Goal: Transaction & Acquisition: Purchase product/service

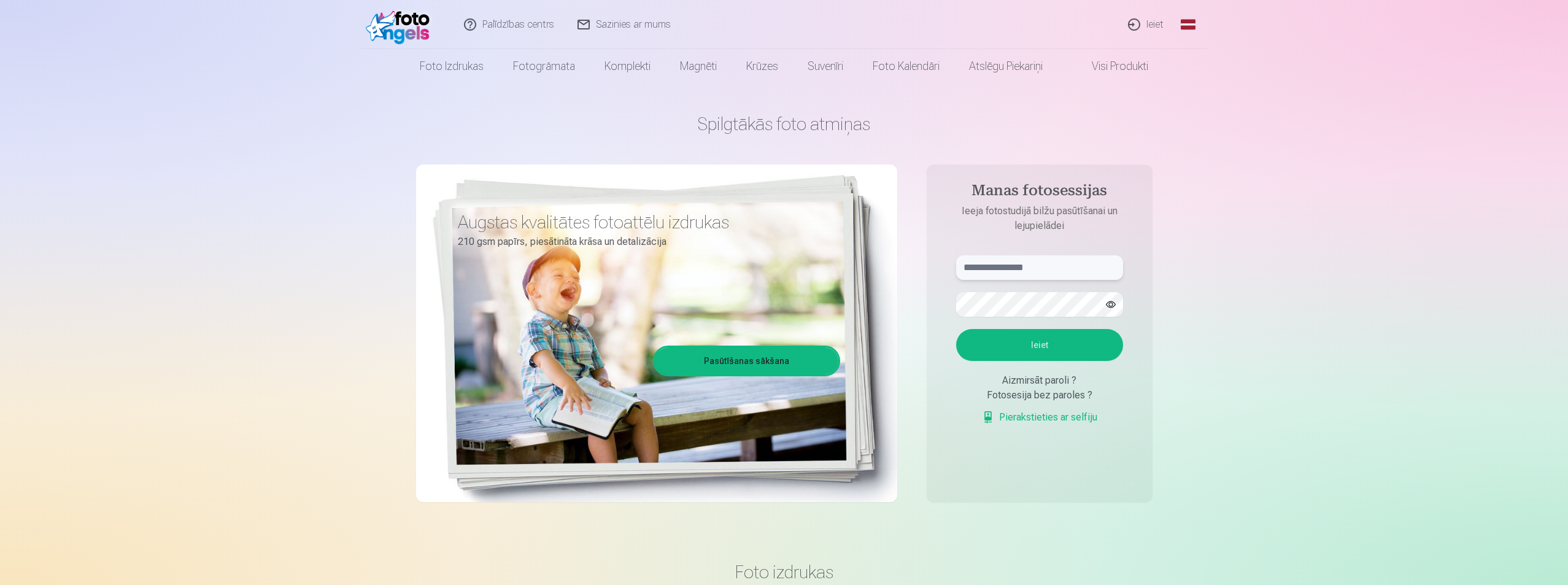
click at [1018, 270] on input "text" at bounding box center [1040, 268] width 167 height 25
type input "**********"
click at [1044, 342] on button "Ieiet" at bounding box center [1040, 345] width 167 height 32
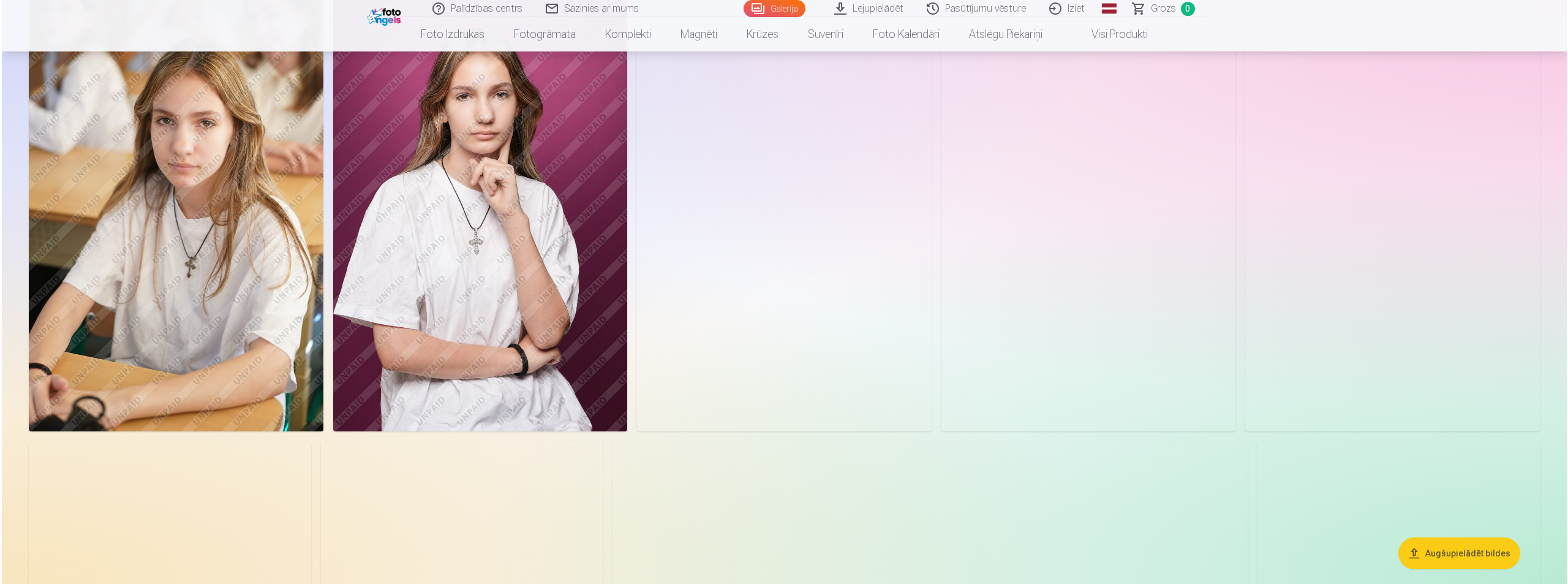
scroll to position [612, 0]
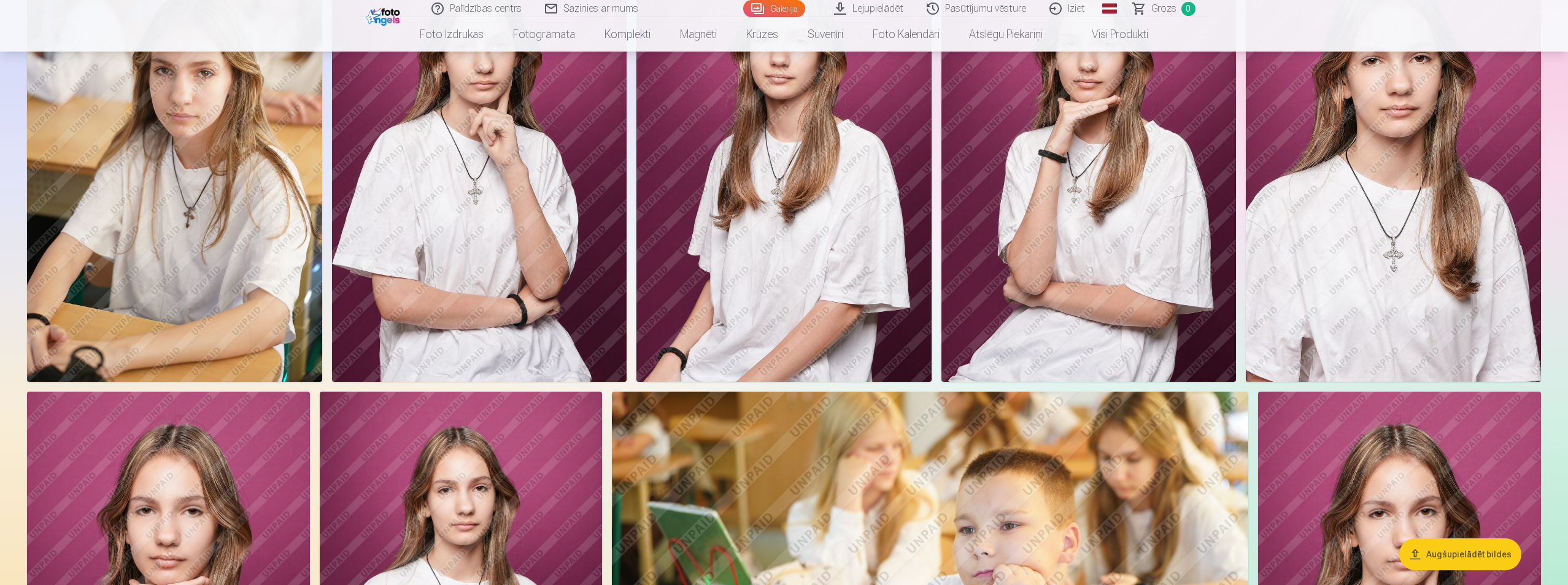
click at [166, 174] on img at bounding box center [174, 160] width 295 height 442
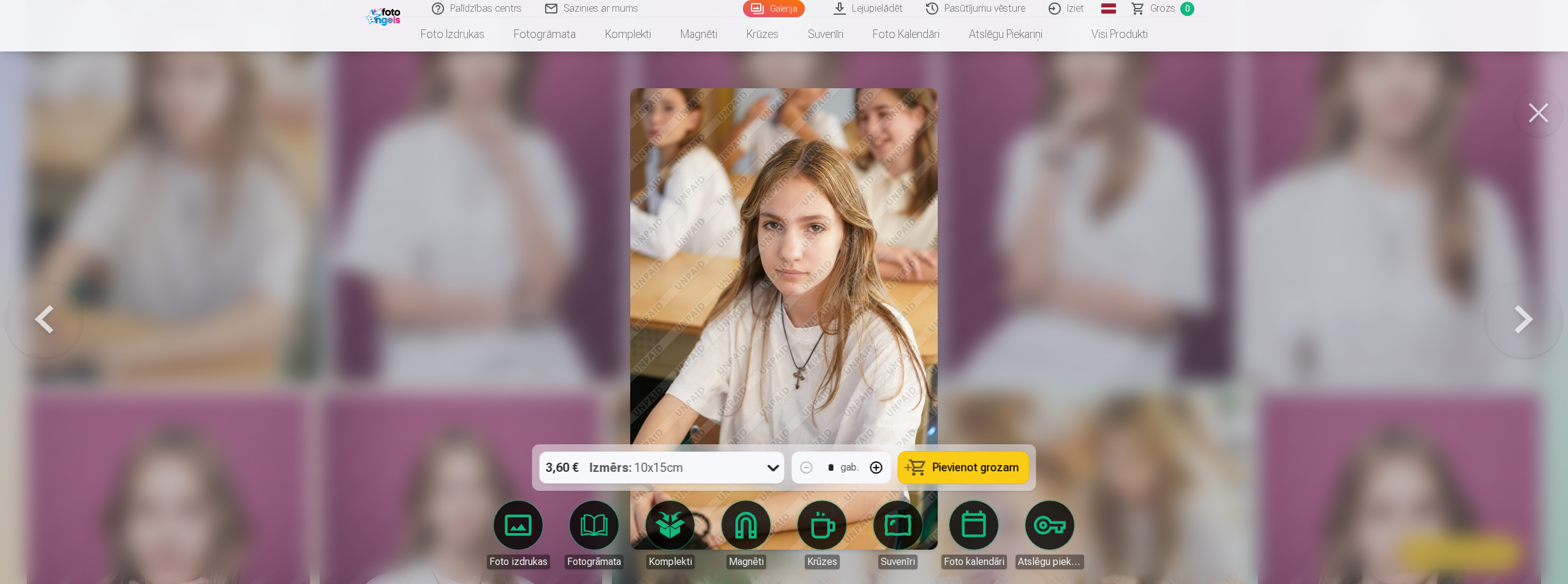
click at [957, 469] on span "Pievienot grozam" at bounding box center [976, 467] width 87 height 11
click at [1533, 122] on button at bounding box center [1538, 112] width 49 height 49
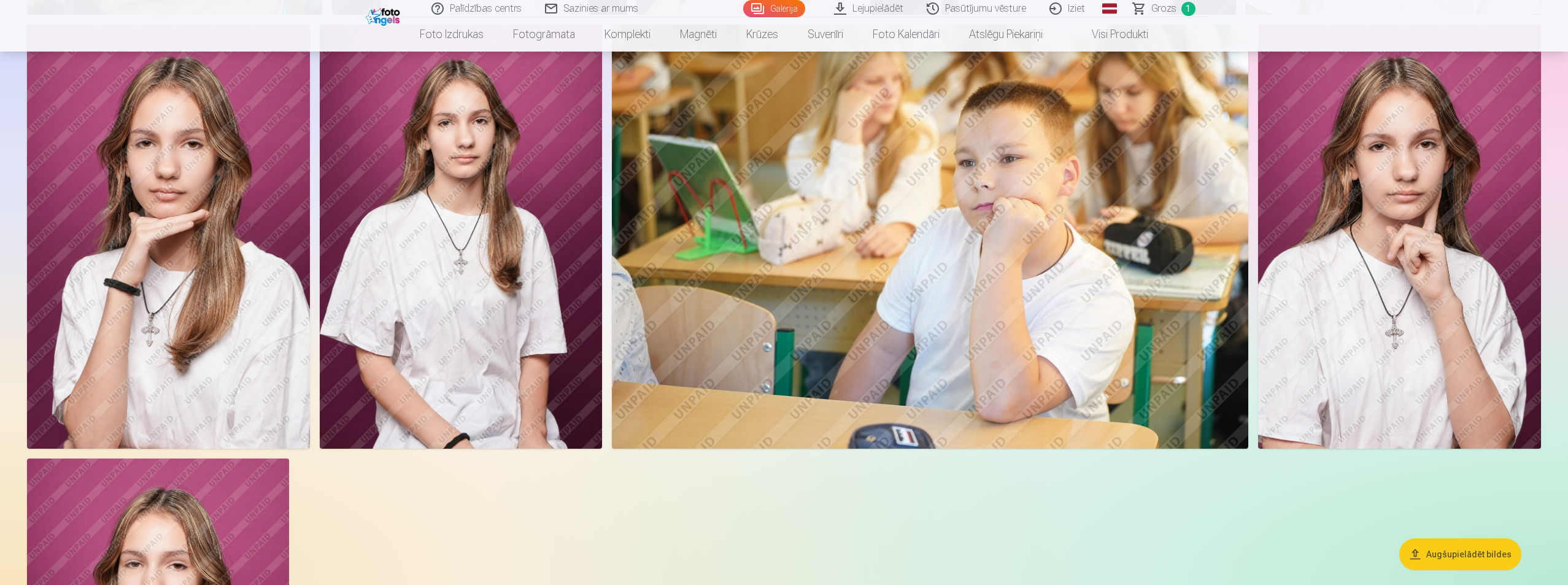
scroll to position [981, 0]
click at [473, 223] on img at bounding box center [461, 236] width 283 height 424
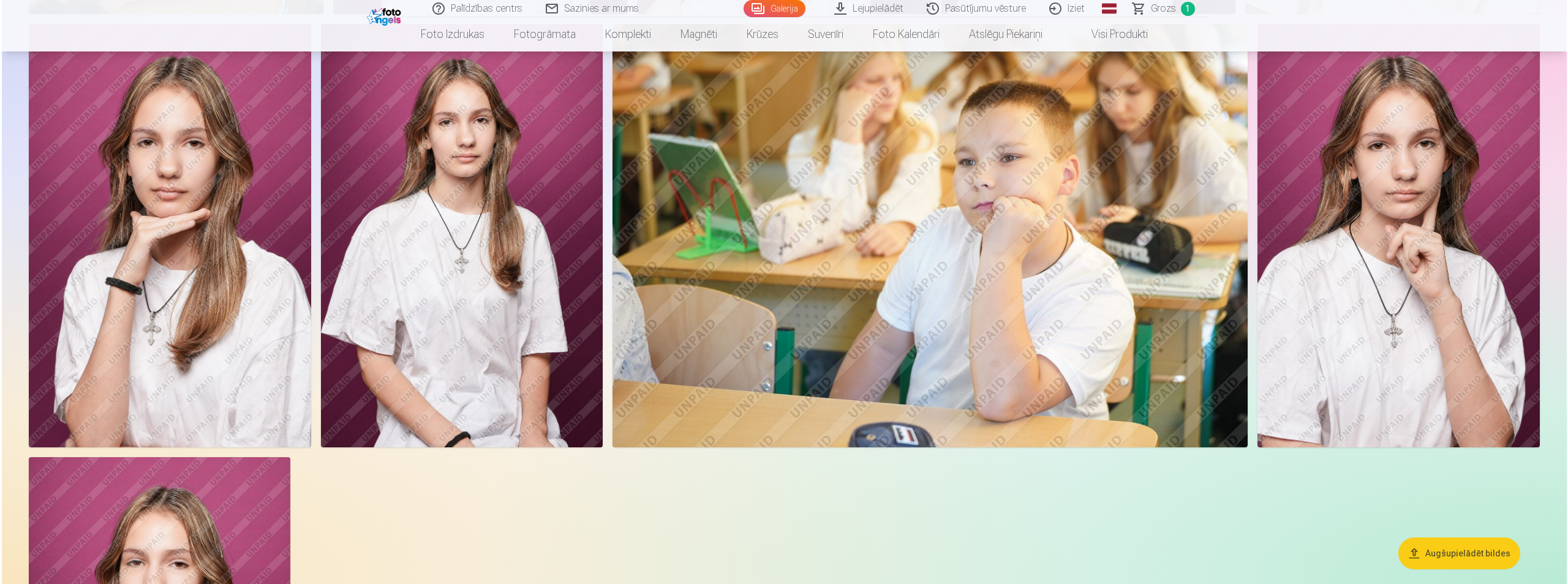
scroll to position [980, 0]
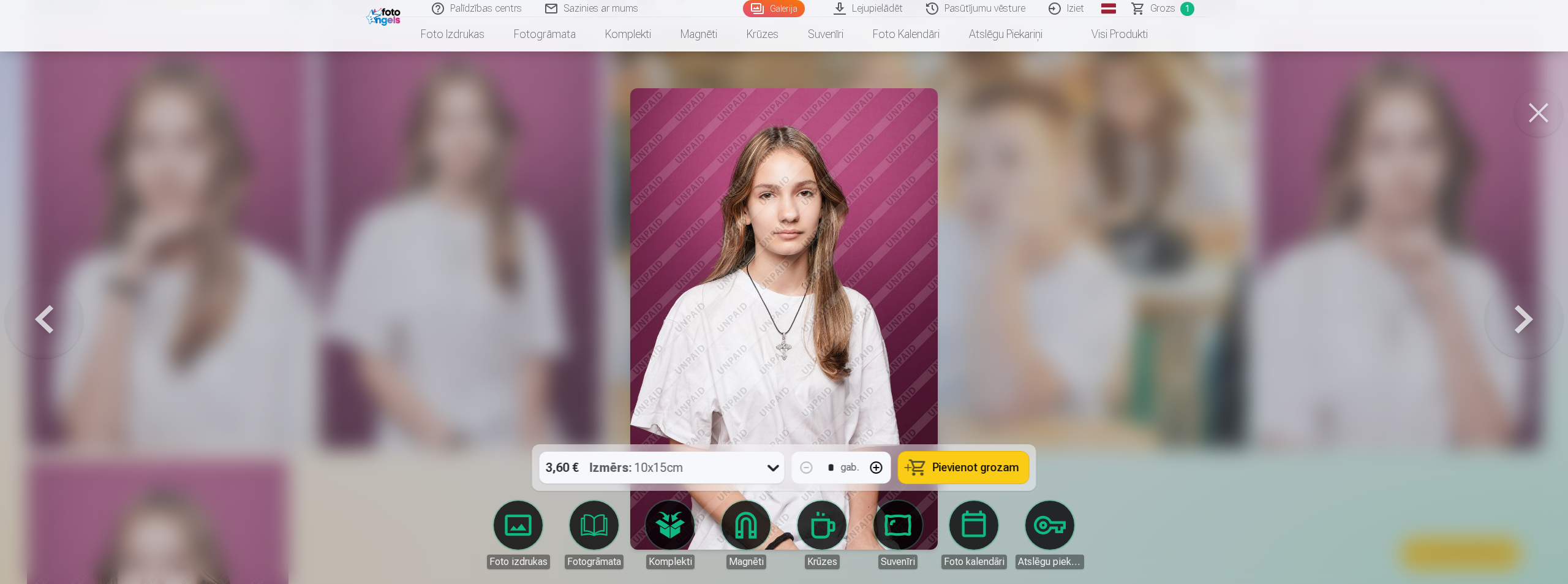
click at [954, 466] on span "Pievienot grozam" at bounding box center [976, 467] width 87 height 11
click at [1535, 101] on button at bounding box center [1538, 112] width 49 height 49
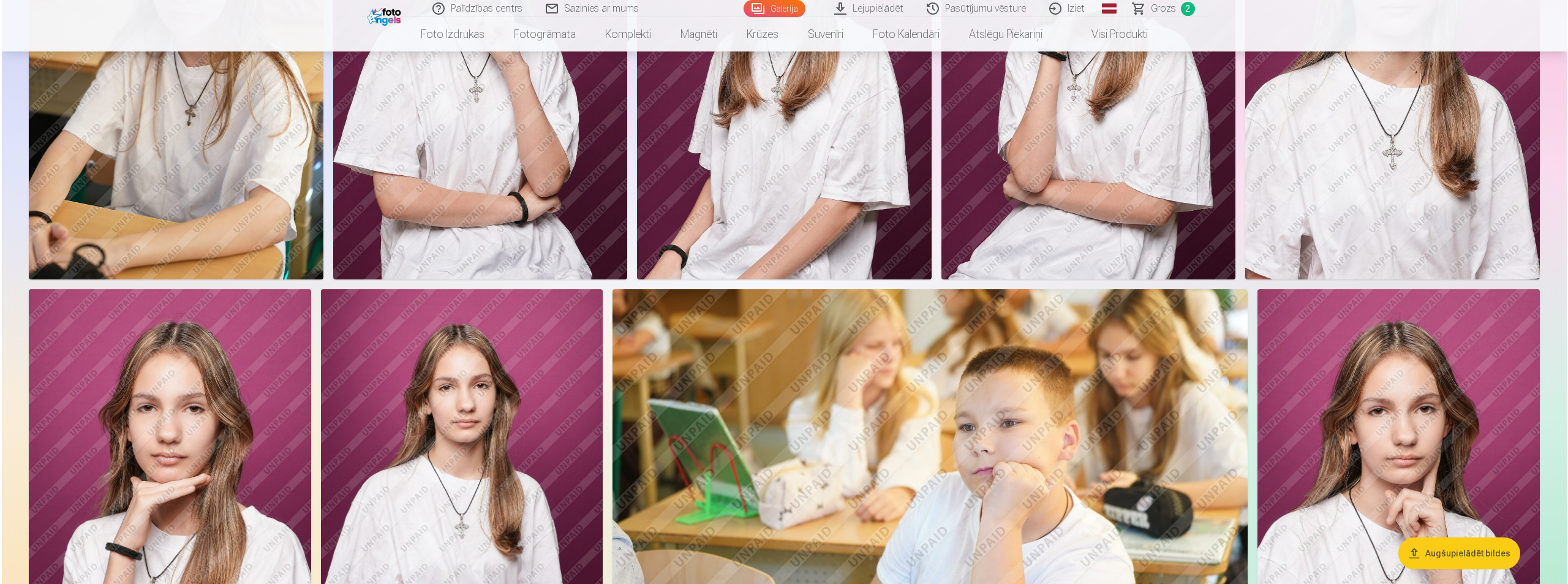
scroll to position [489, 0]
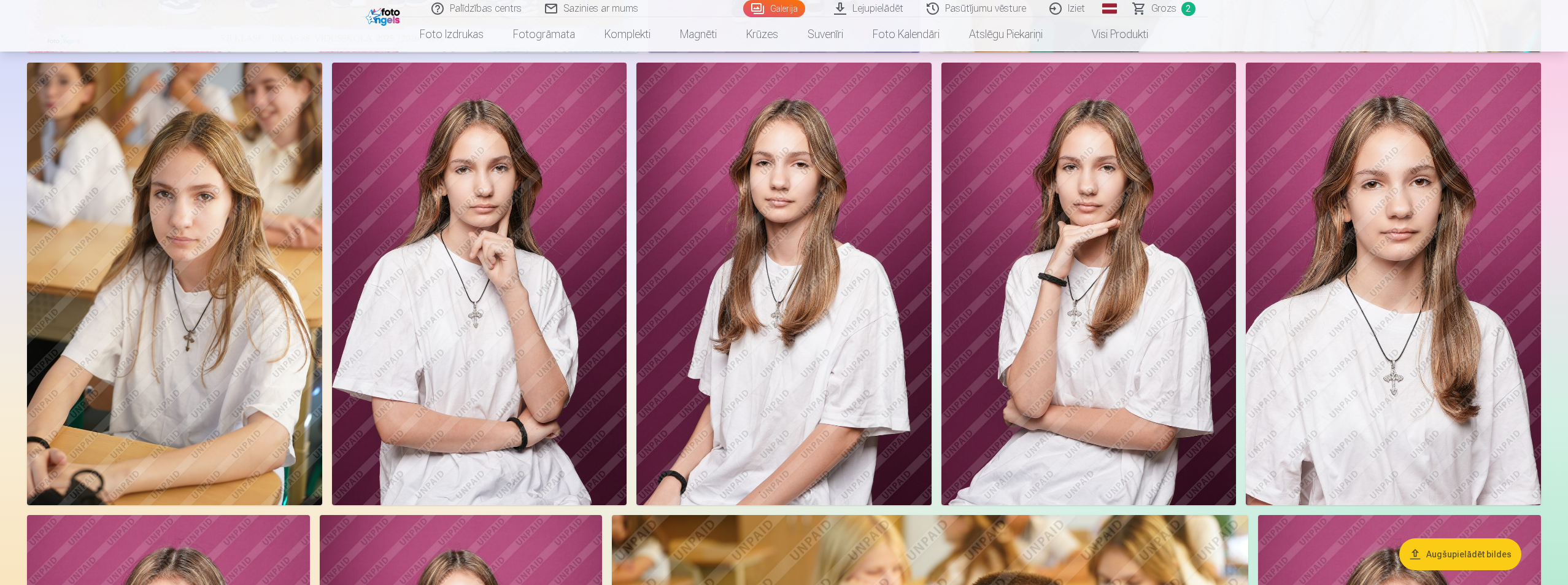
click at [1431, 311] on img at bounding box center [1392, 284] width 295 height 442
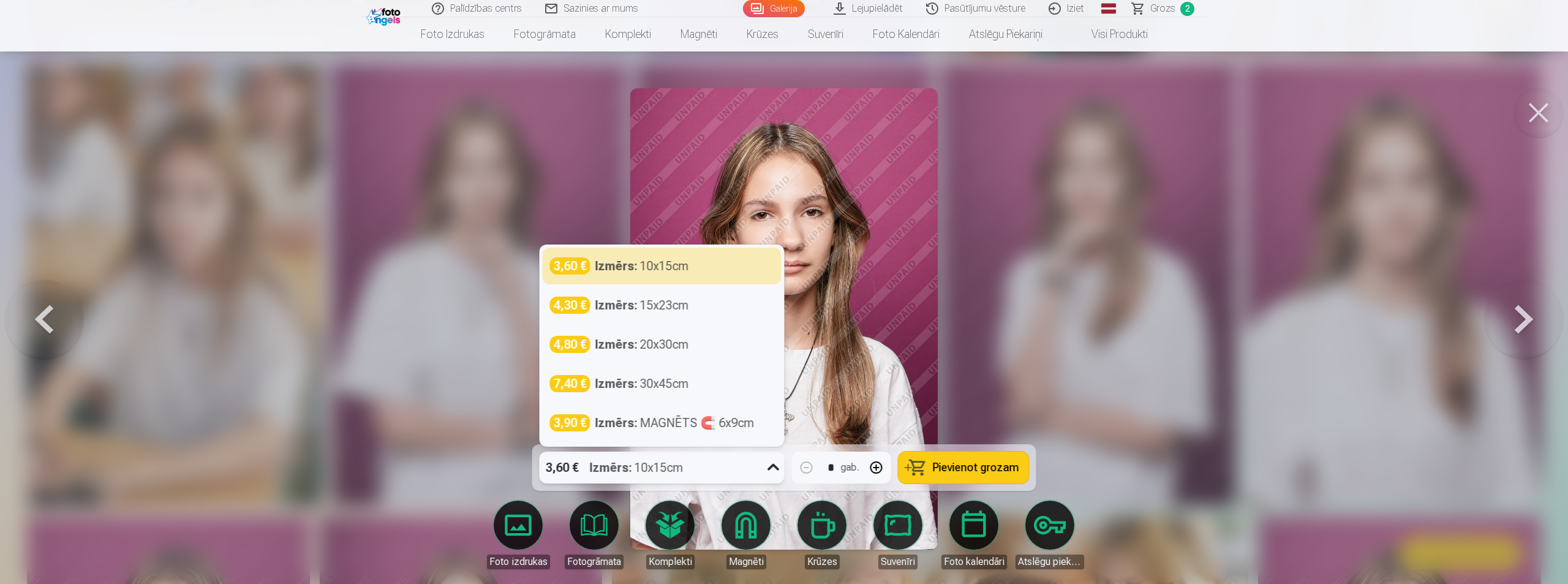
click at [768, 467] on icon at bounding box center [773, 467] width 19 height 19
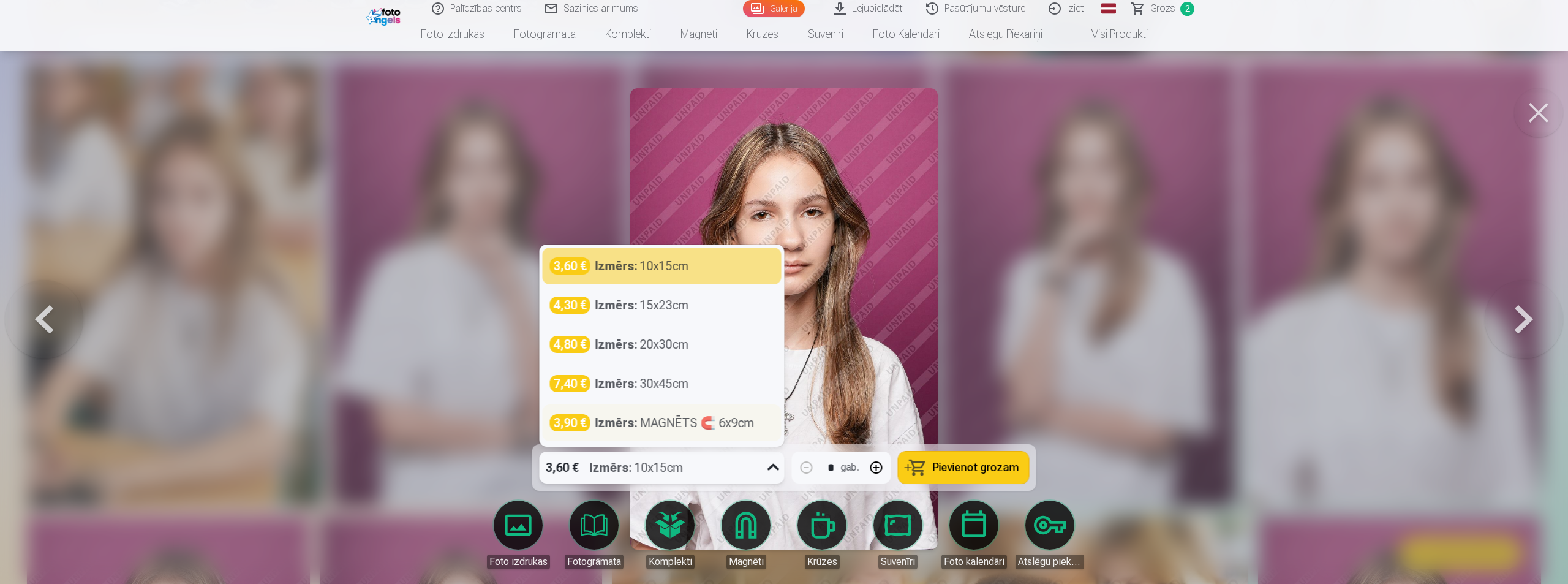
click at [634, 423] on strong "Izmērs :" at bounding box center [617, 422] width 42 height 17
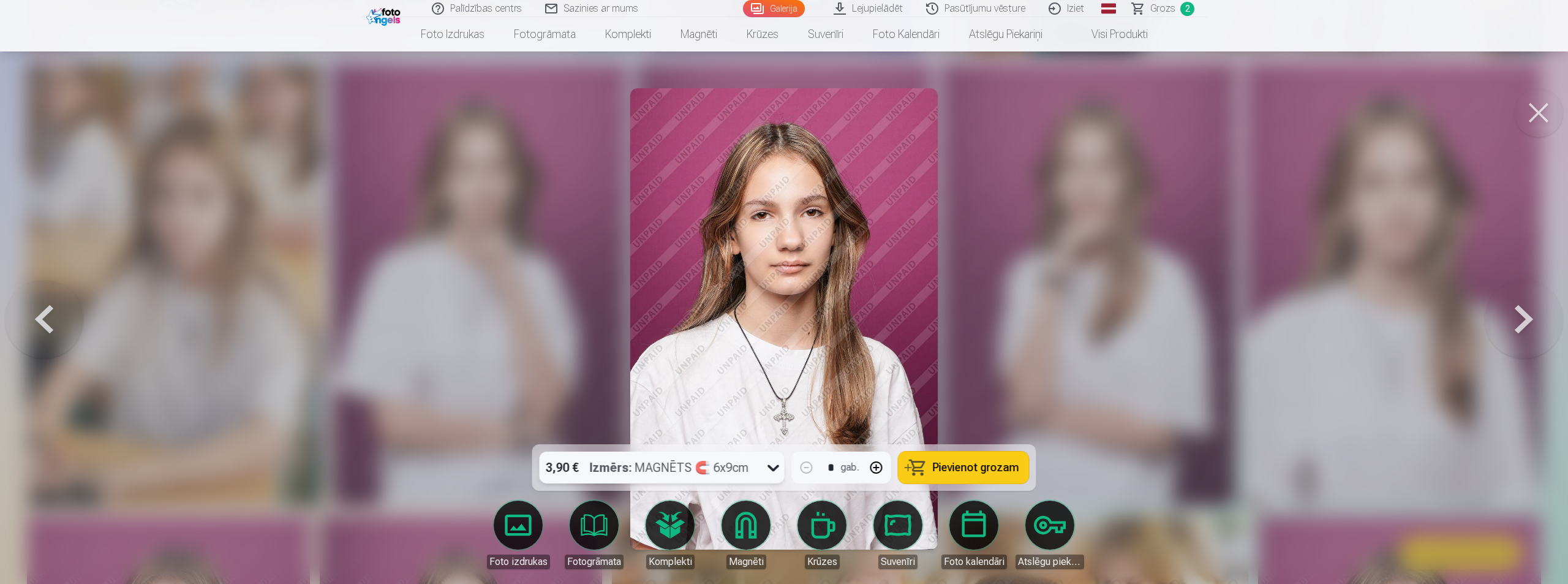
click at [880, 467] on button "button" at bounding box center [876, 467] width 29 height 29
click at [960, 473] on span "Pievienot grozam" at bounding box center [976, 467] width 87 height 11
type input "*"
click at [1165, 12] on span "Grozs" at bounding box center [1163, 8] width 25 height 15
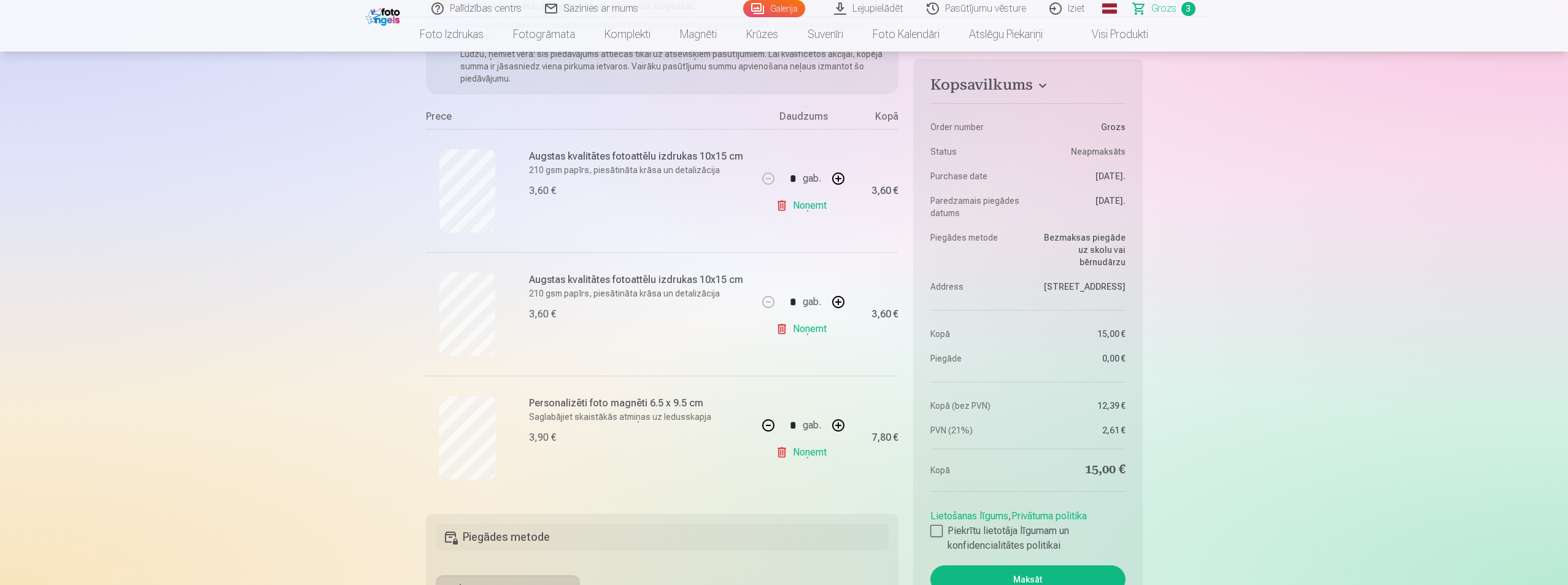
scroll to position [184, 0]
click at [783, 334] on link "Noņemt" at bounding box center [803, 331] width 56 height 25
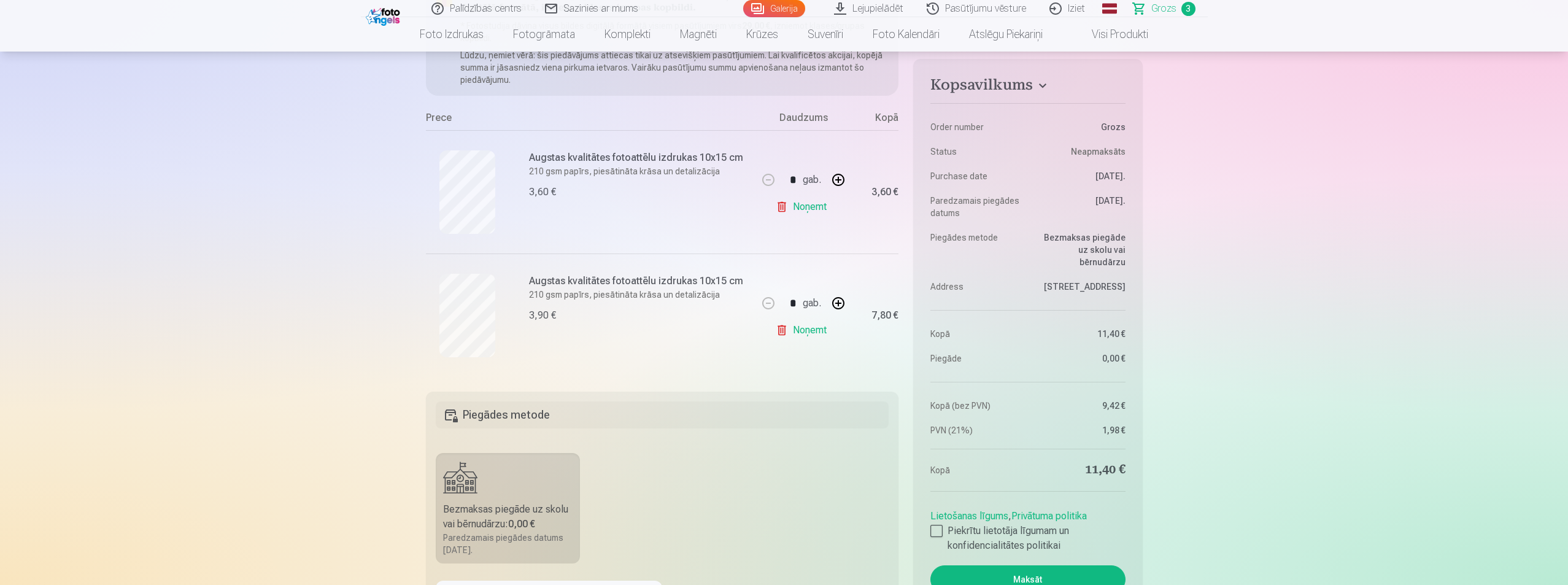
type input "*"
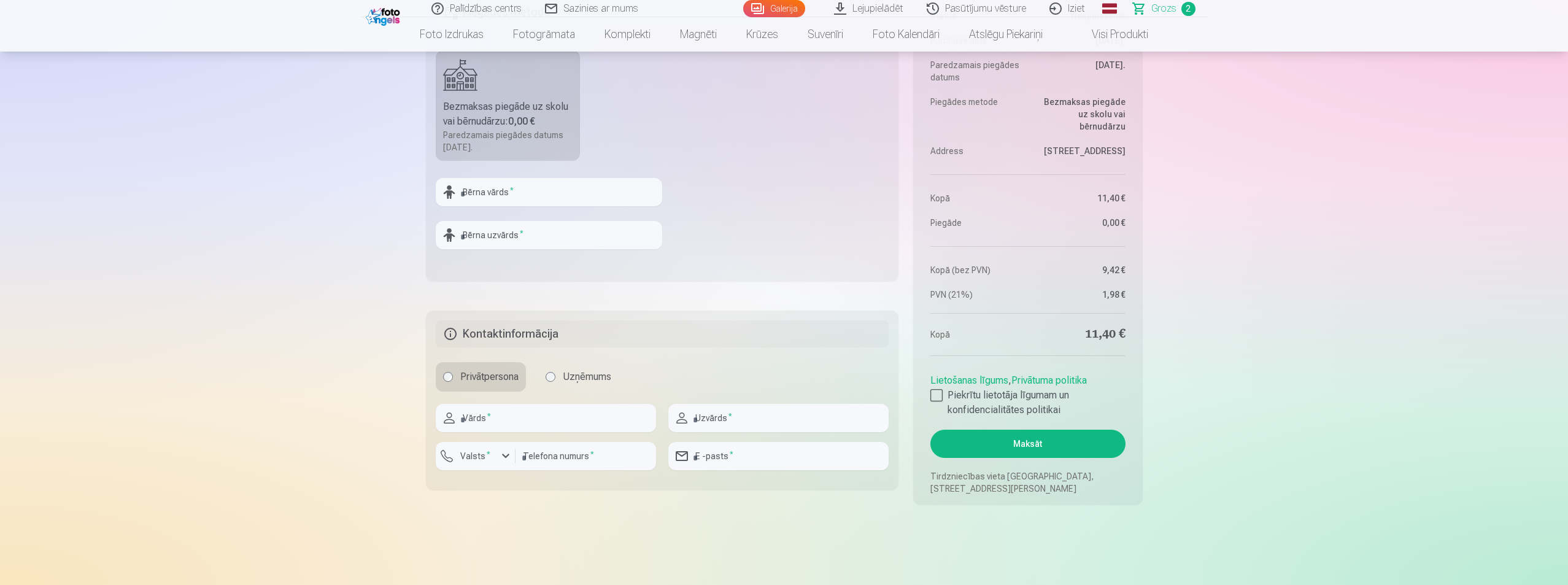
scroll to position [613, 0]
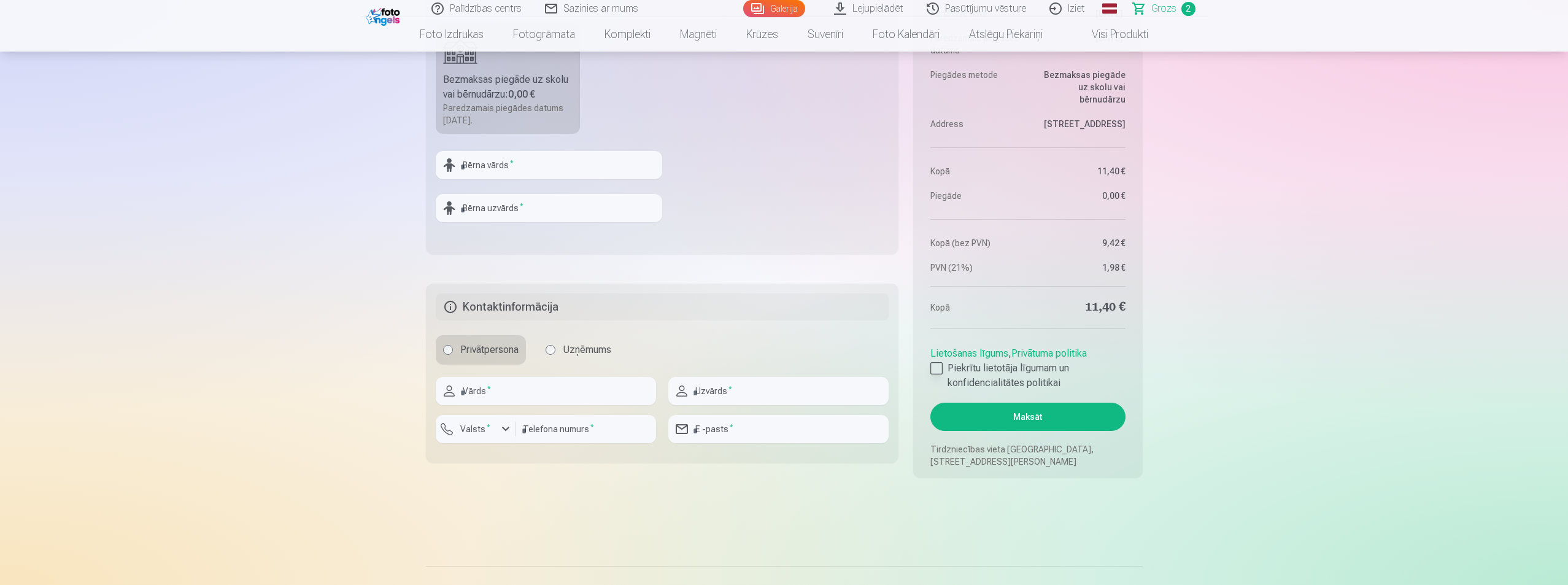
click at [936, 365] on div at bounding box center [936, 368] width 12 height 12
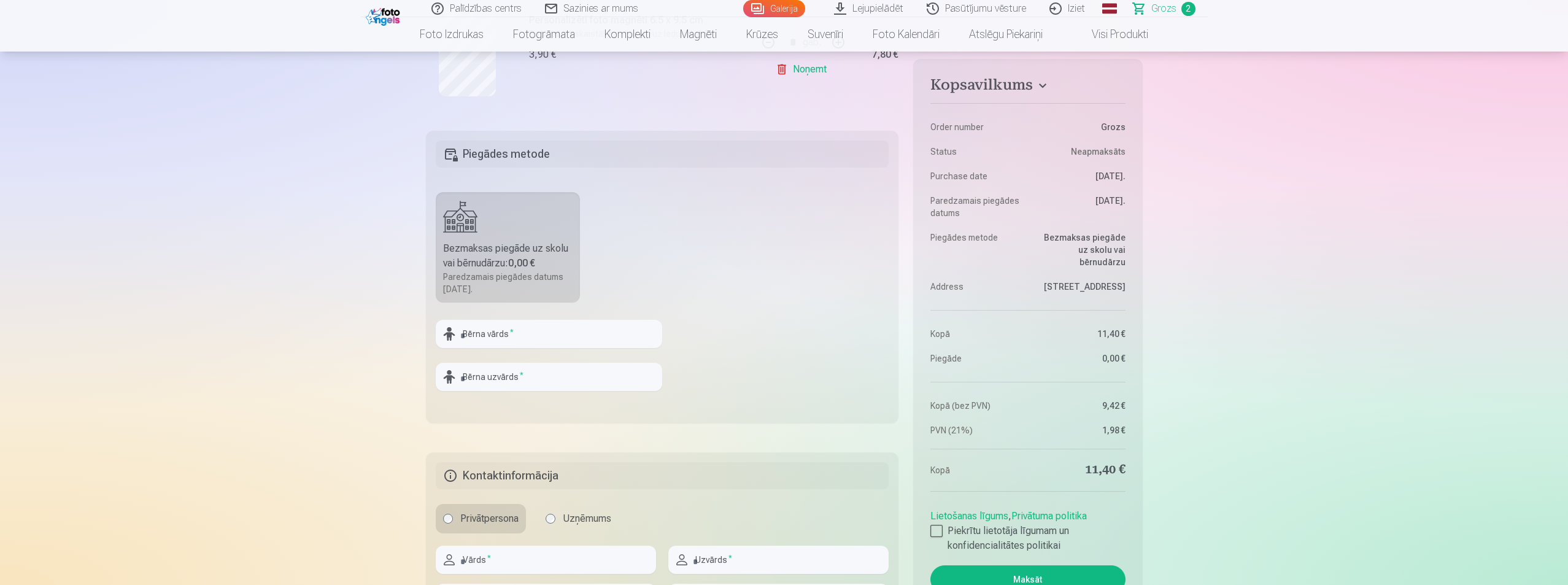
scroll to position [491, 0]
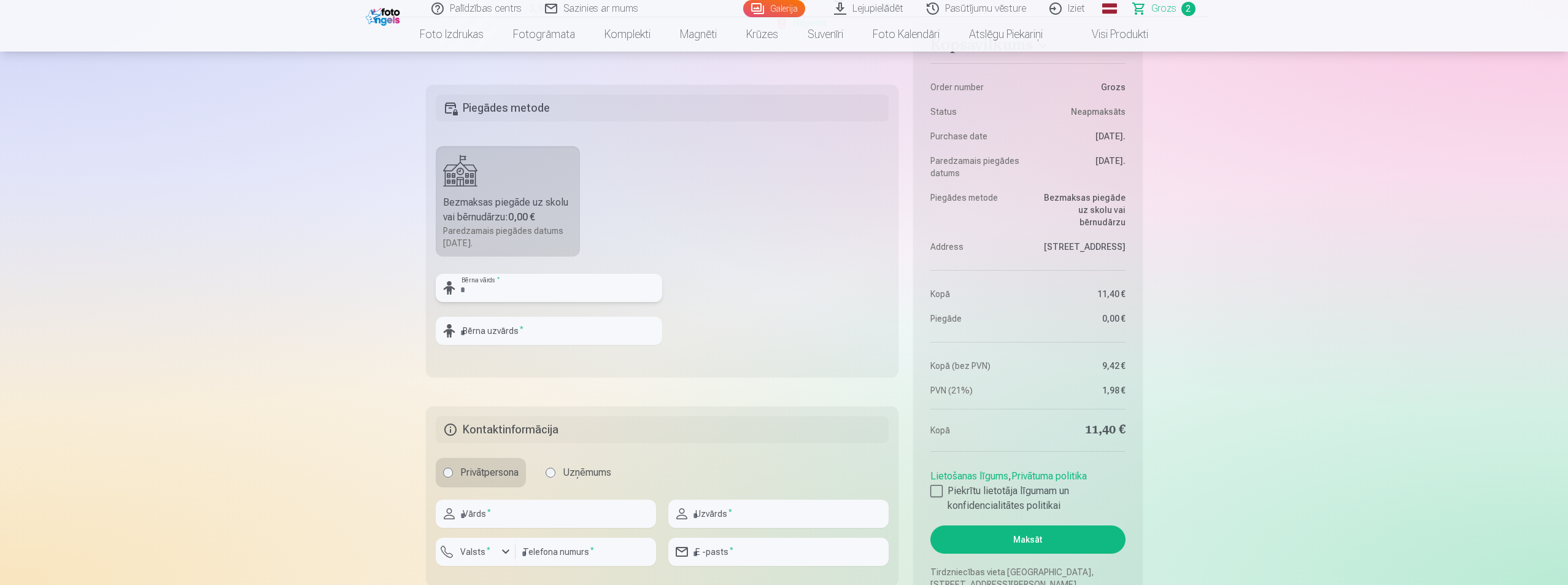
click at [507, 289] on input "text" at bounding box center [549, 288] width 226 height 28
type input "**********"
click at [505, 333] on input "text" at bounding box center [549, 331] width 226 height 28
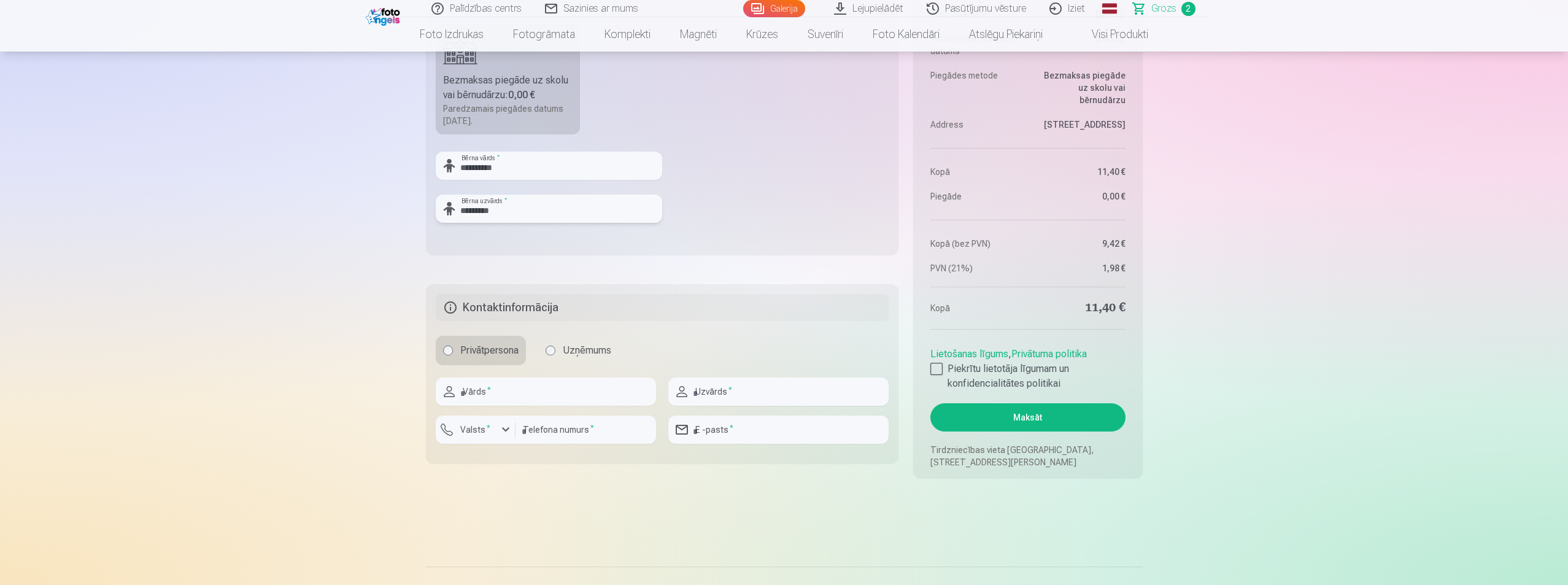
scroll to position [613, 0]
type input "*********"
click at [483, 396] on input "text" at bounding box center [546, 391] width 221 height 28
type input "*******"
click at [743, 392] on input "text" at bounding box center [778, 391] width 221 height 28
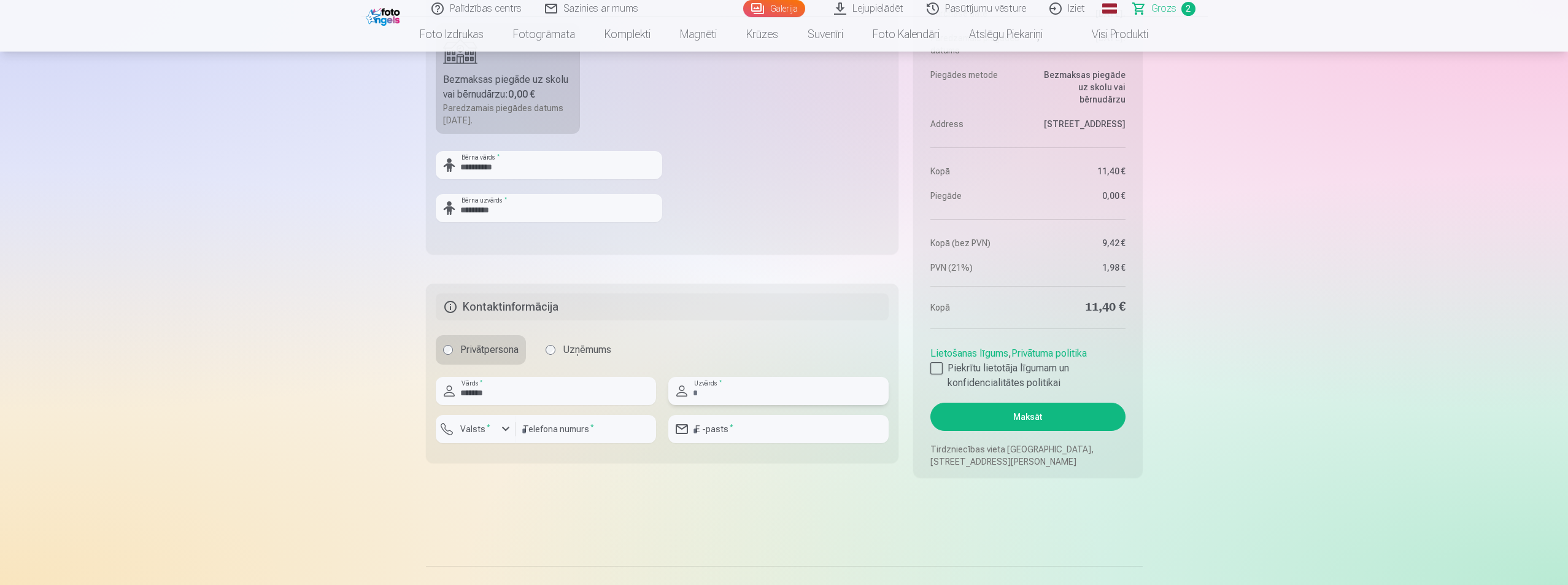
type input "*********"
click at [558, 435] on input "number" at bounding box center [585, 429] width 141 height 28
type input "********"
click at [717, 429] on input "email" at bounding box center [778, 429] width 221 height 28
type input "**********"
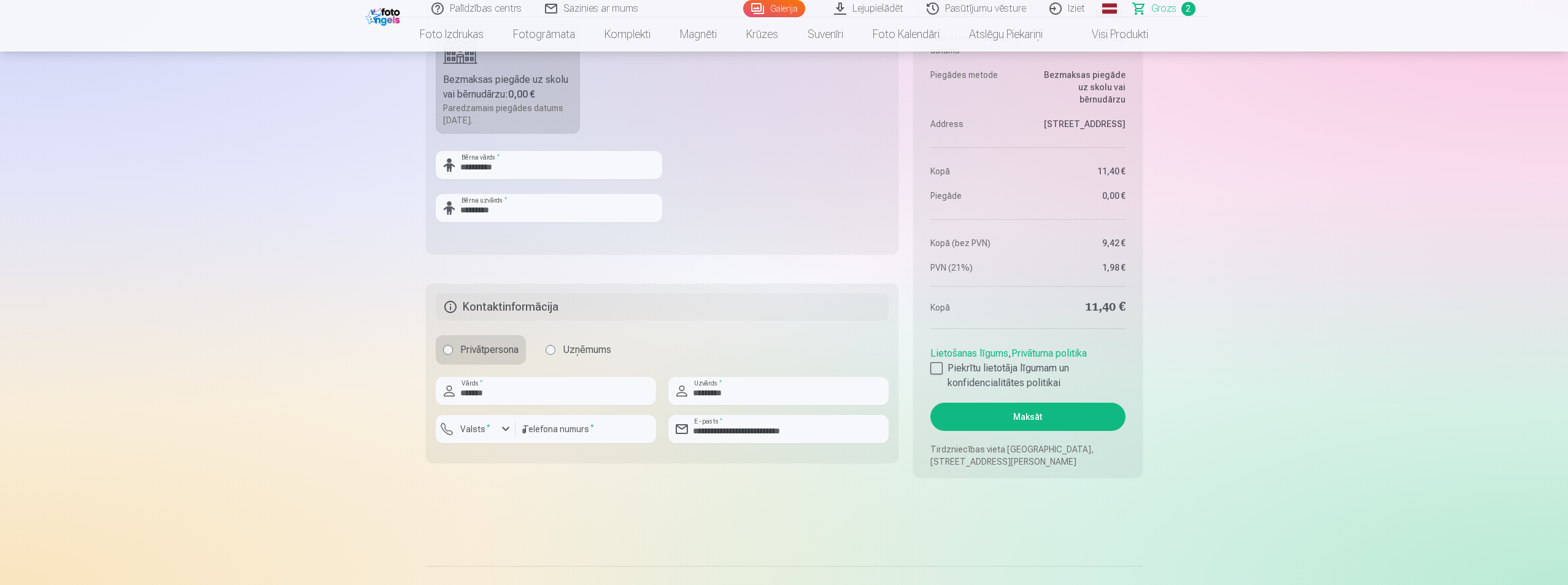
click at [754, 498] on main "Jūsu iepirkumu grozs Kopsavilkums Order number Grozs Status Neapmaksāts Purchas…" at bounding box center [784, 3] width 717 height 1066
click at [503, 430] on div "button" at bounding box center [505, 429] width 15 height 15
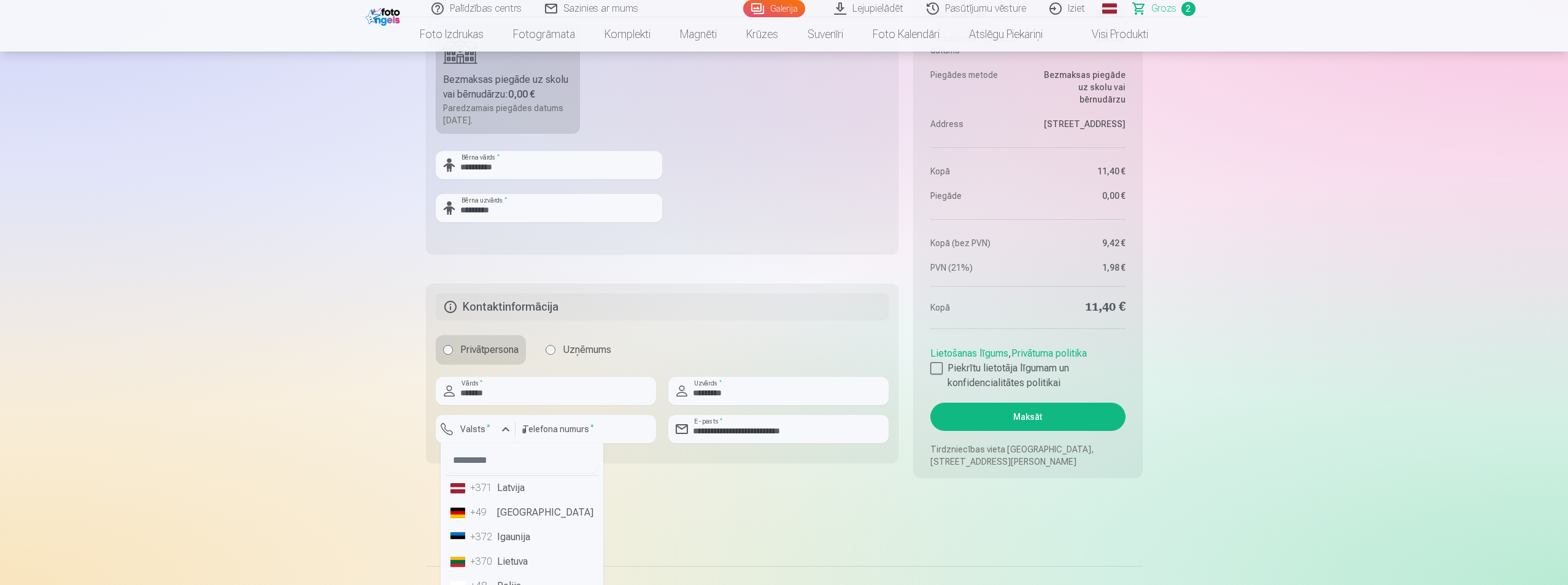
click at [507, 489] on li "+371 Latvija" at bounding box center [522, 488] width 152 height 25
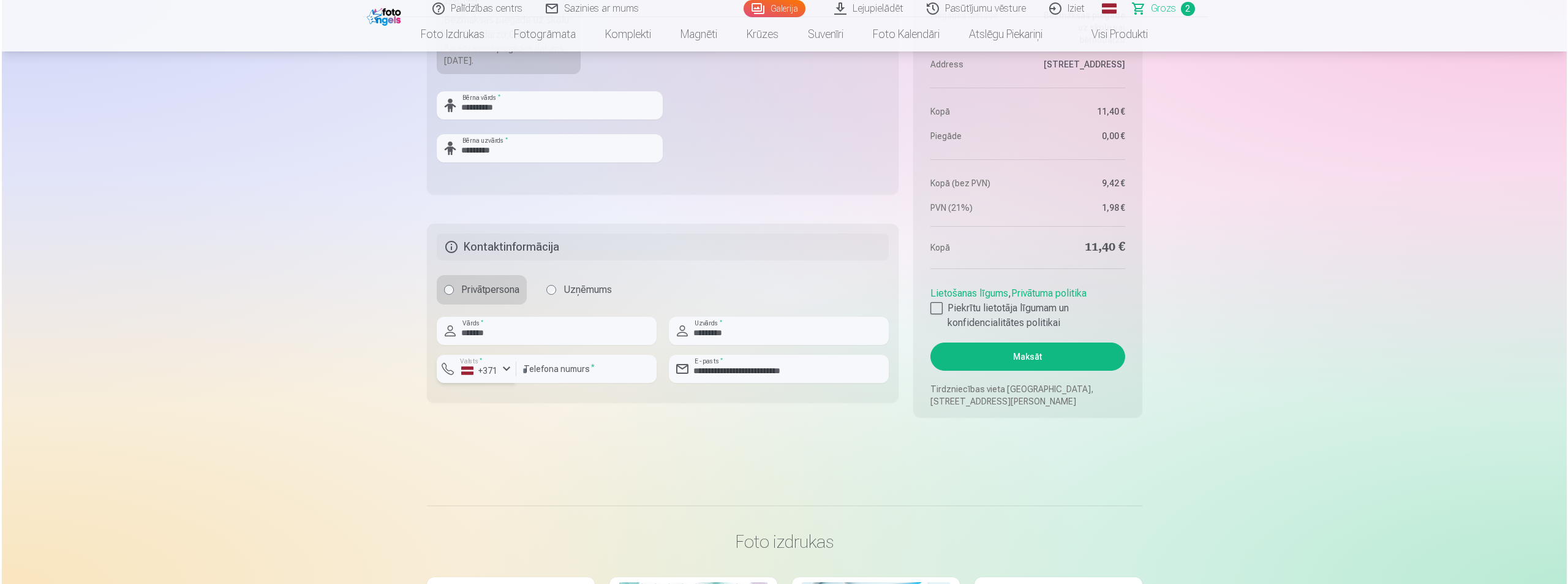
scroll to position [673, 0]
click at [1012, 354] on button "Maksāt" at bounding box center [1025, 355] width 194 height 28
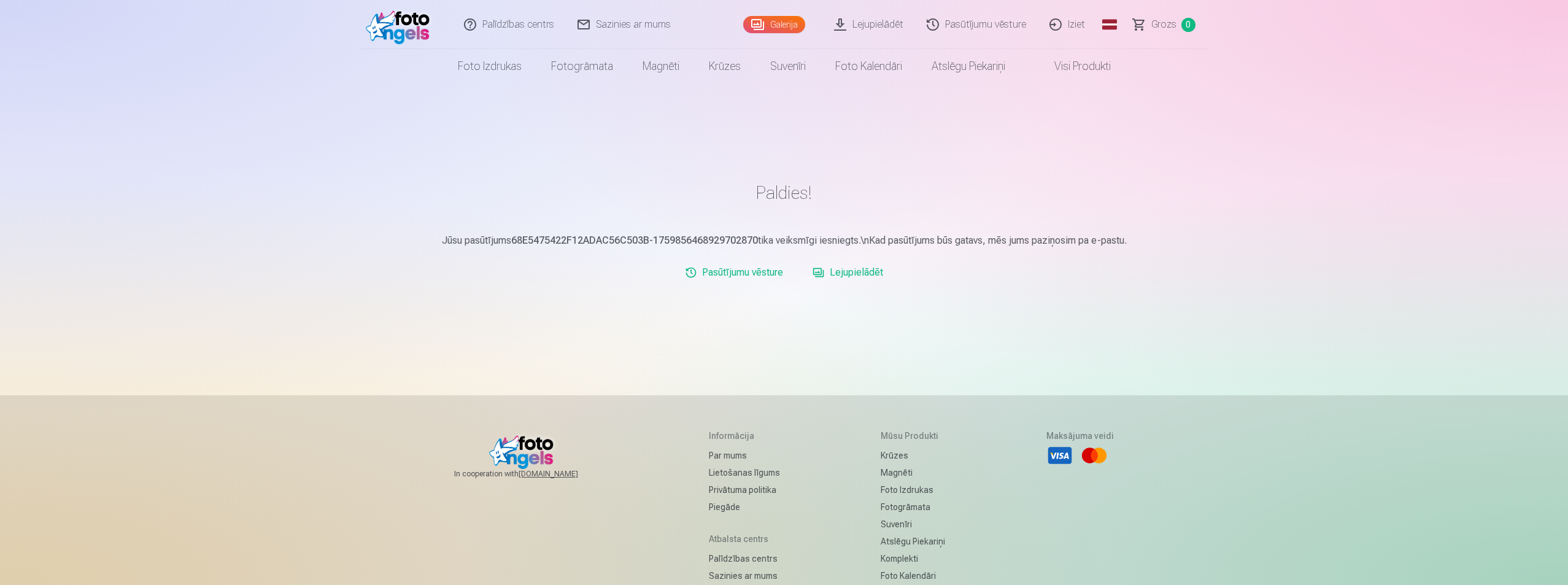
click at [879, 29] on link "Lejupielādēt" at bounding box center [869, 24] width 93 height 49
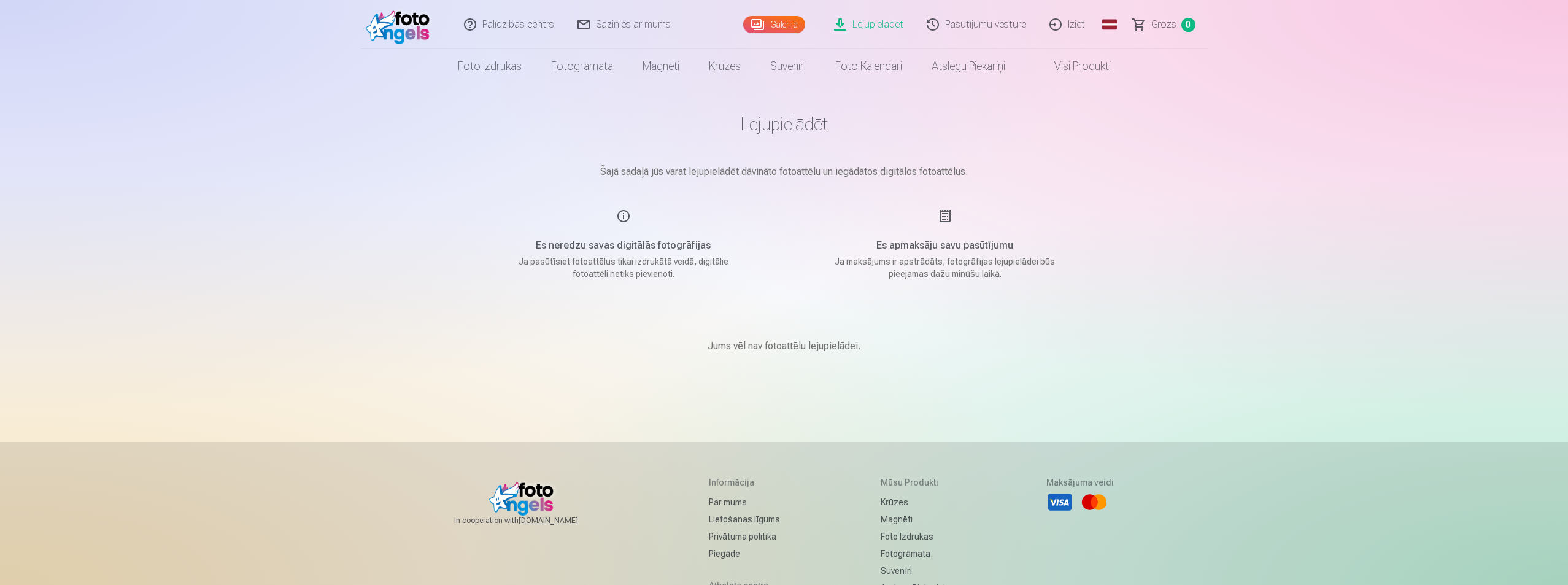
click at [775, 23] on link "Galerija" at bounding box center [774, 24] width 62 height 17
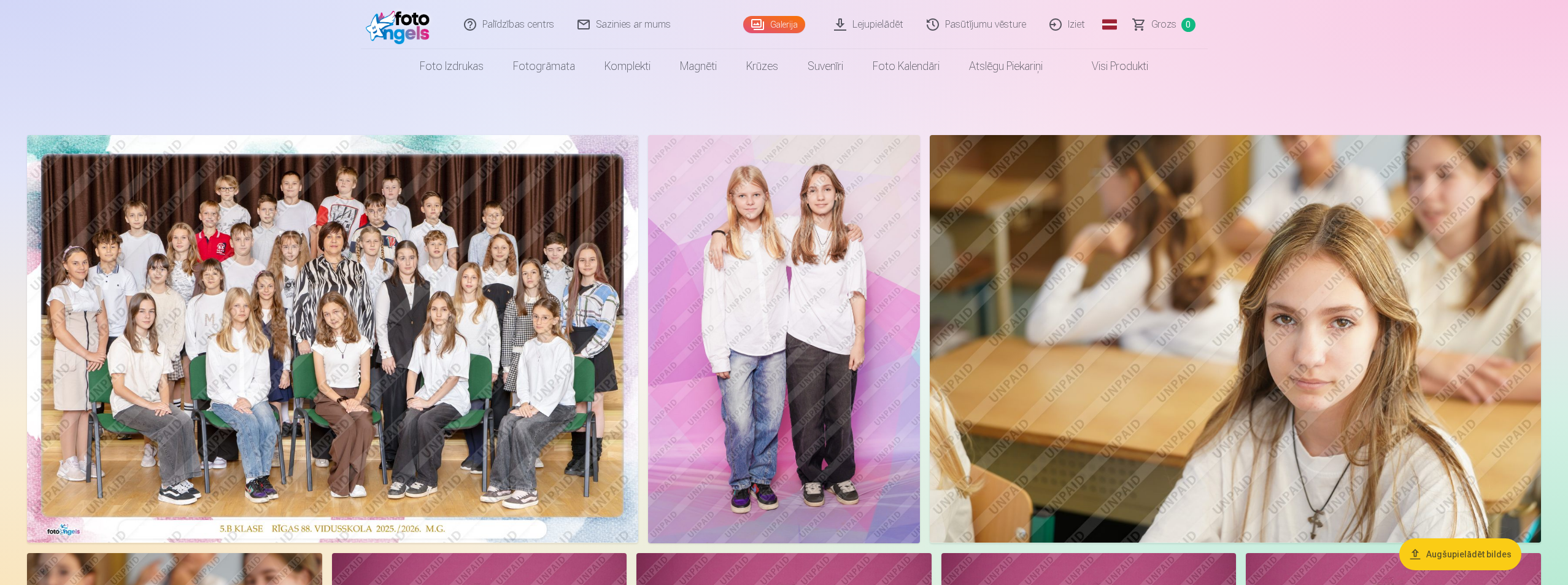
click at [1075, 26] on link "Iziet" at bounding box center [1067, 24] width 59 height 49
